Goal: Task Accomplishment & Management: Manage account settings

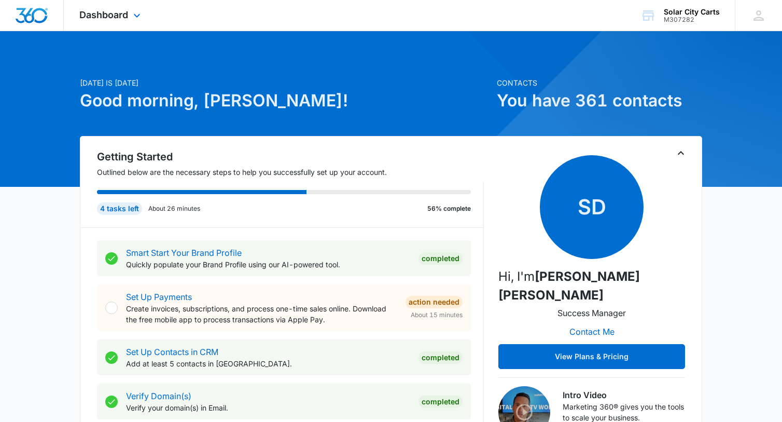
click at [30, 16] on img "Dashboard" at bounding box center [31, 16] width 33 height 16
click at [30, 14] on img "Dashboard" at bounding box center [31, 16] width 33 height 16
click at [115, 19] on span "Dashboard" at bounding box center [103, 14] width 49 height 11
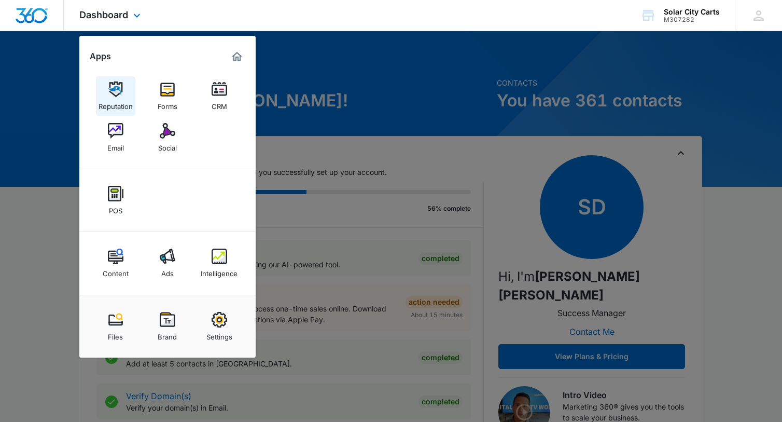
click at [116, 87] on img at bounding box center [116, 89] width 16 height 16
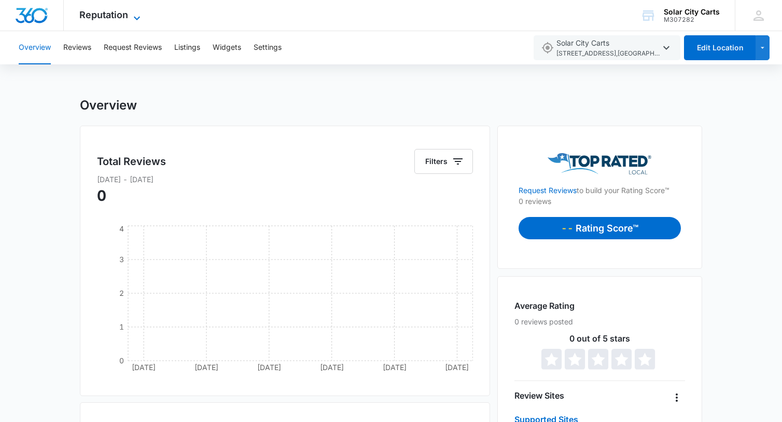
click at [109, 16] on span "Reputation" at bounding box center [103, 14] width 49 height 11
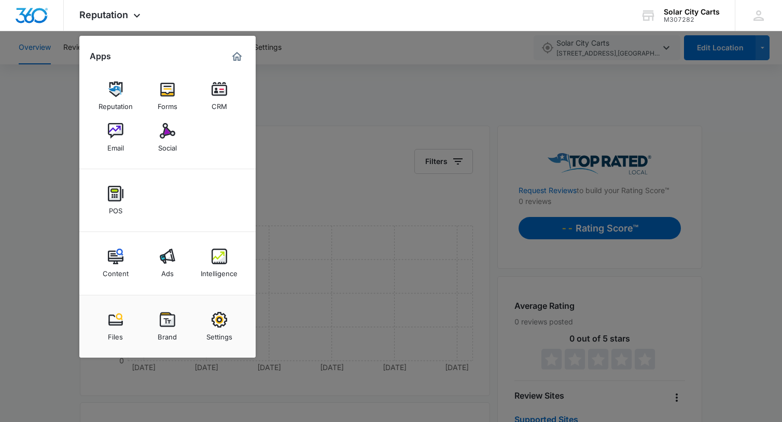
click at [349, 212] on div at bounding box center [391, 211] width 782 height 422
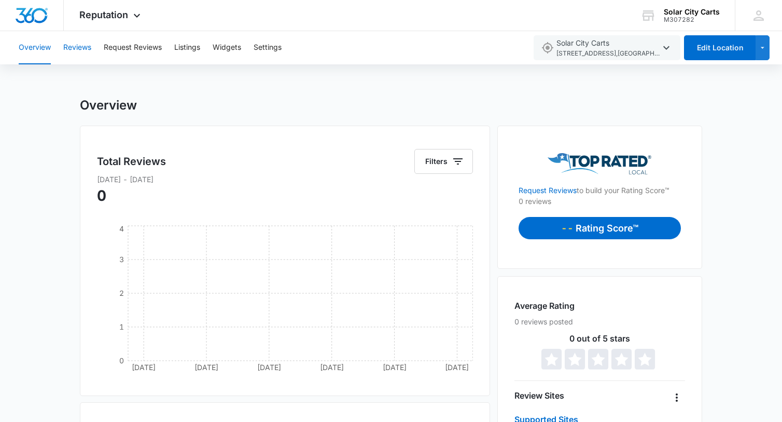
click at [78, 47] on button "Reviews" at bounding box center [77, 47] width 28 height 33
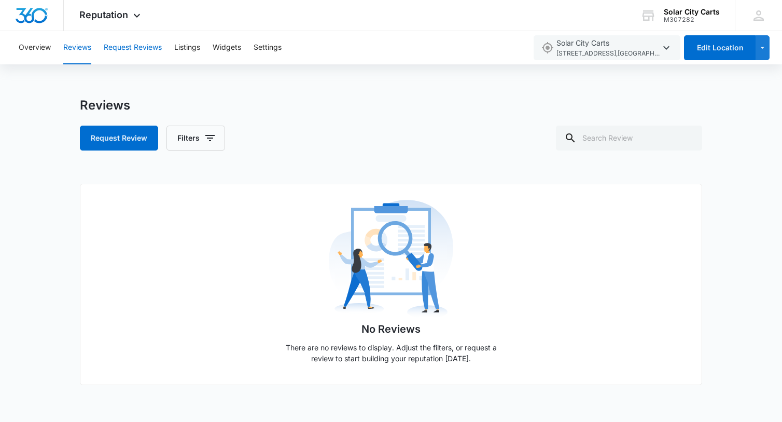
click at [145, 48] on button "Request Reviews" at bounding box center [133, 47] width 58 height 33
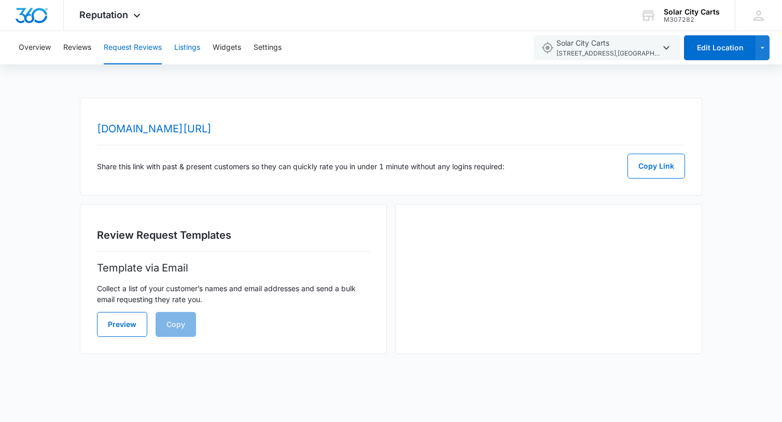
click at [185, 44] on button "Listings" at bounding box center [187, 47] width 26 height 33
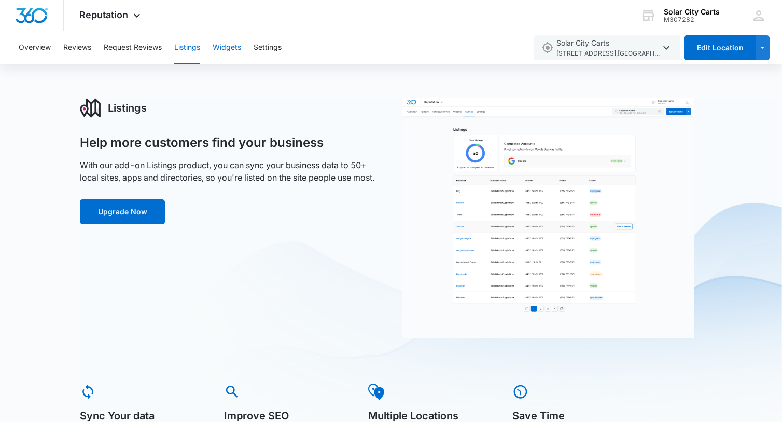
click at [227, 48] on button "Widgets" at bounding box center [227, 47] width 29 height 33
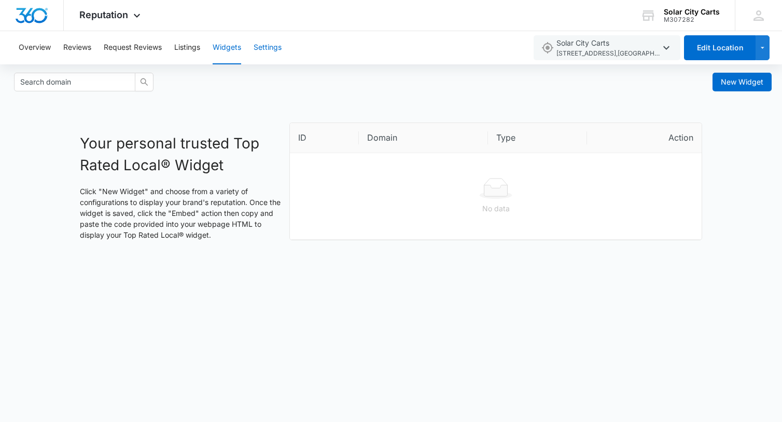
click at [271, 50] on button "Settings" at bounding box center [268, 47] width 28 height 33
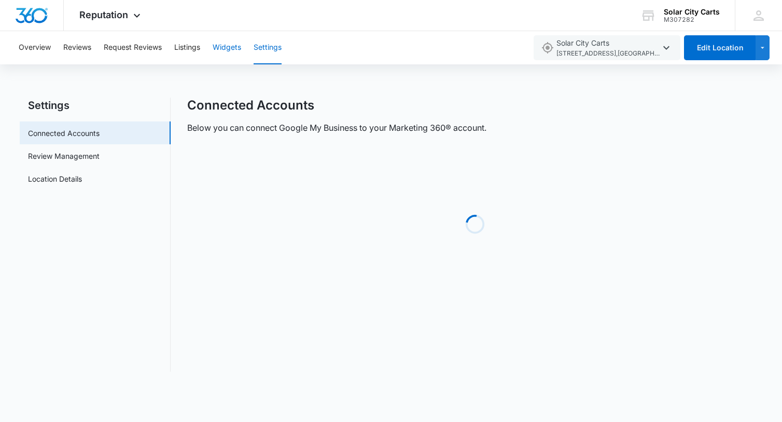
click at [219, 48] on button "Widgets" at bounding box center [227, 47] width 29 height 33
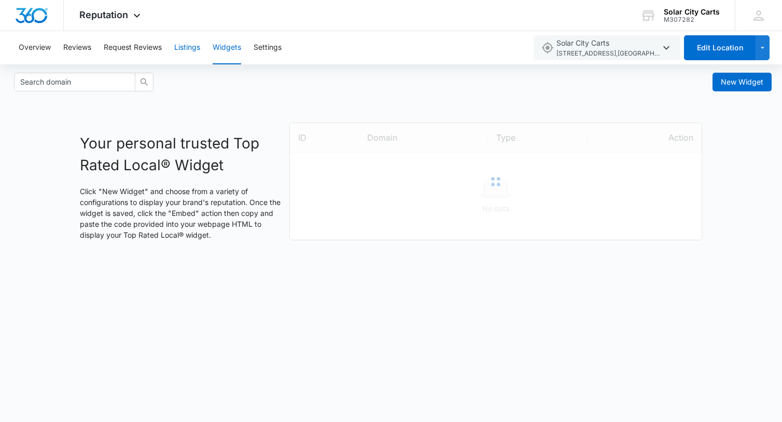
click at [196, 48] on button "Listings" at bounding box center [187, 47] width 26 height 33
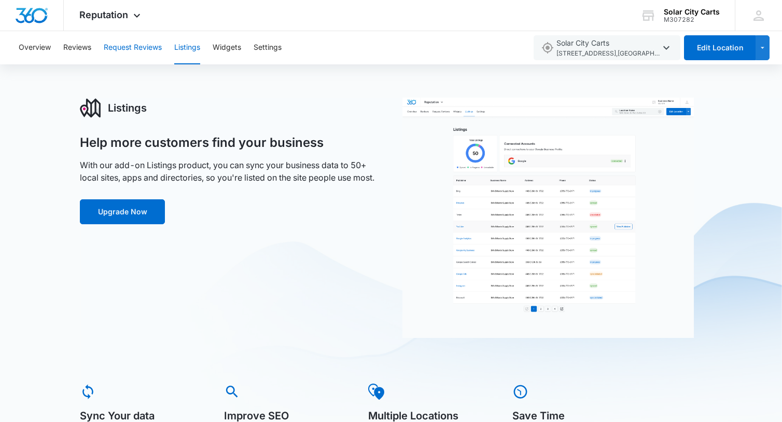
click at [150, 46] on button "Request Reviews" at bounding box center [133, 47] width 58 height 33
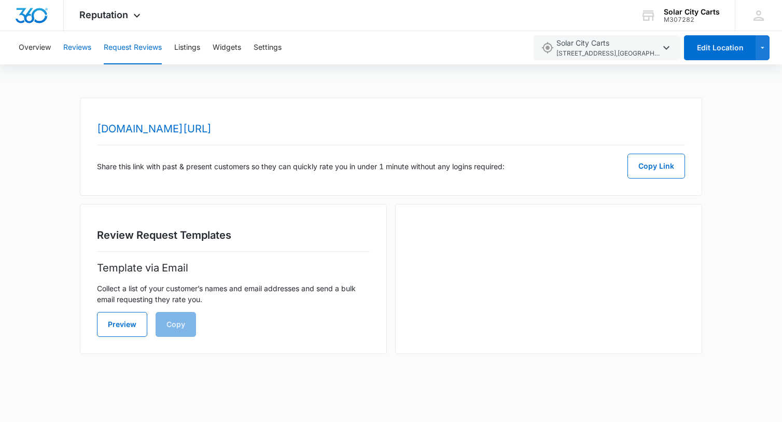
click at [67, 48] on button "Reviews" at bounding box center [77, 47] width 28 height 33
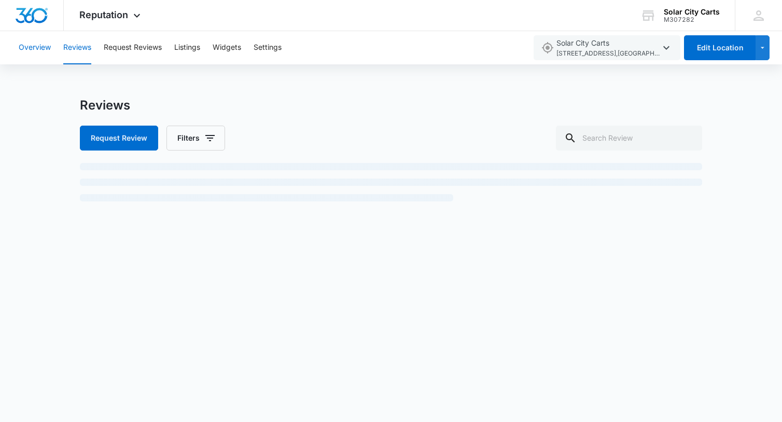
click at [38, 48] on button "Overview" at bounding box center [35, 47] width 32 height 33
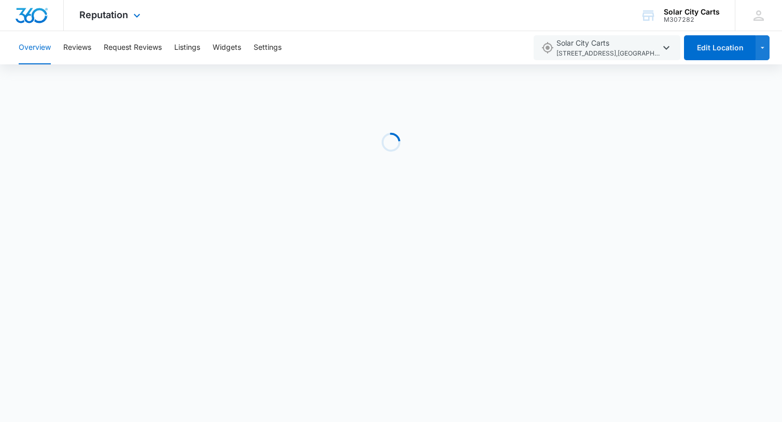
click at [23, 18] on img "Dashboard" at bounding box center [31, 16] width 33 height 16
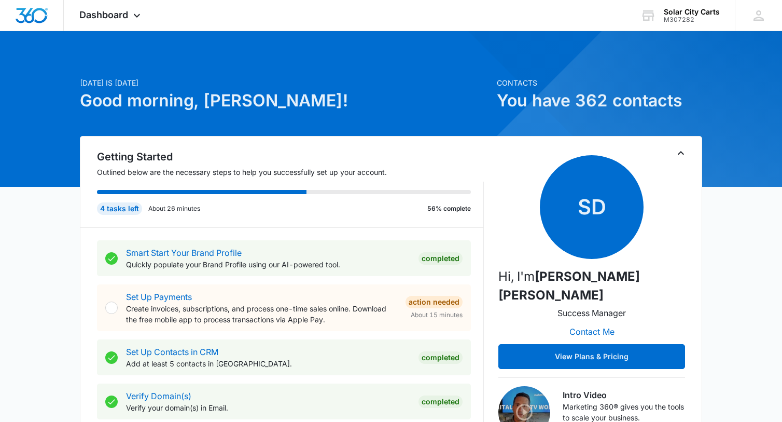
click at [680, 152] on icon "Toggle Collapse" at bounding box center [681, 153] width 6 height 4
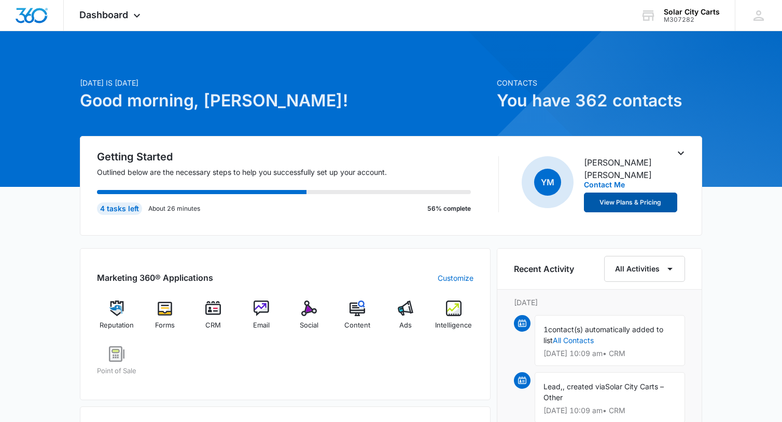
click at [636, 192] on button "View Plans & Pricing" at bounding box center [630, 202] width 93 height 20
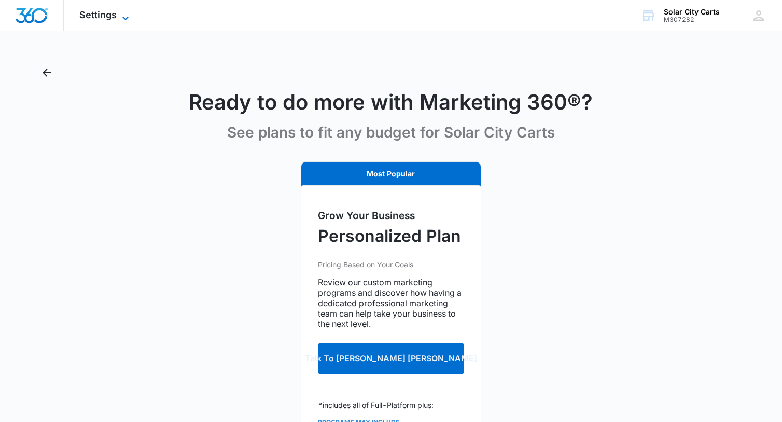
click at [112, 10] on span "Settings" at bounding box center [97, 14] width 37 height 11
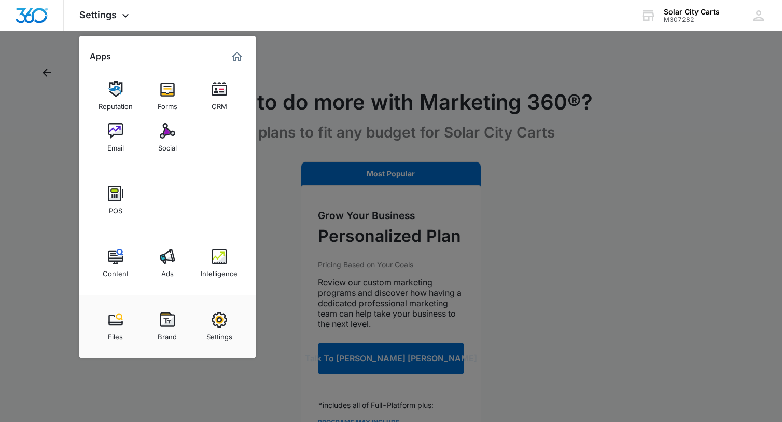
click at [158, 140] on div "Social" at bounding box center [167, 145] width 19 height 13
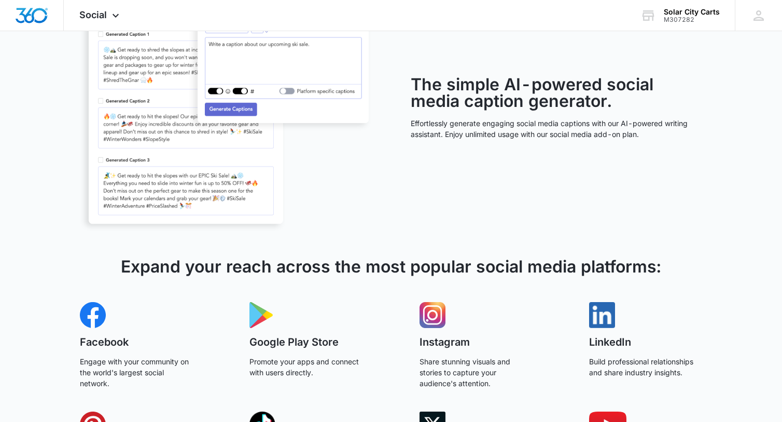
scroll to position [577, 0]
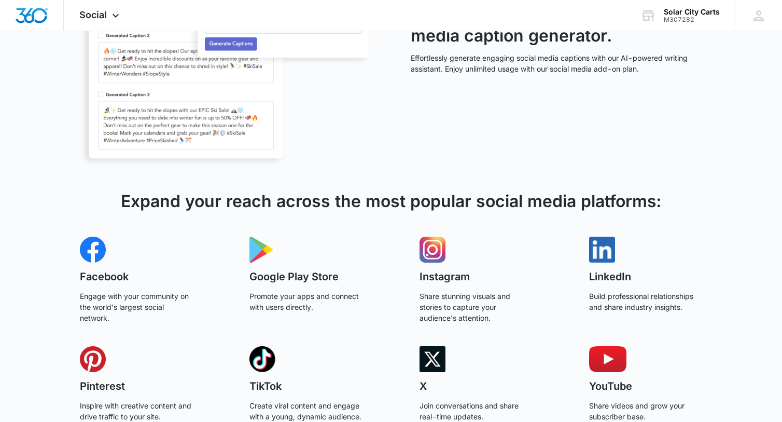
click at [596, 367] on img at bounding box center [608, 359] width 38 height 26
